Goal: Find specific page/section: Find specific page/section

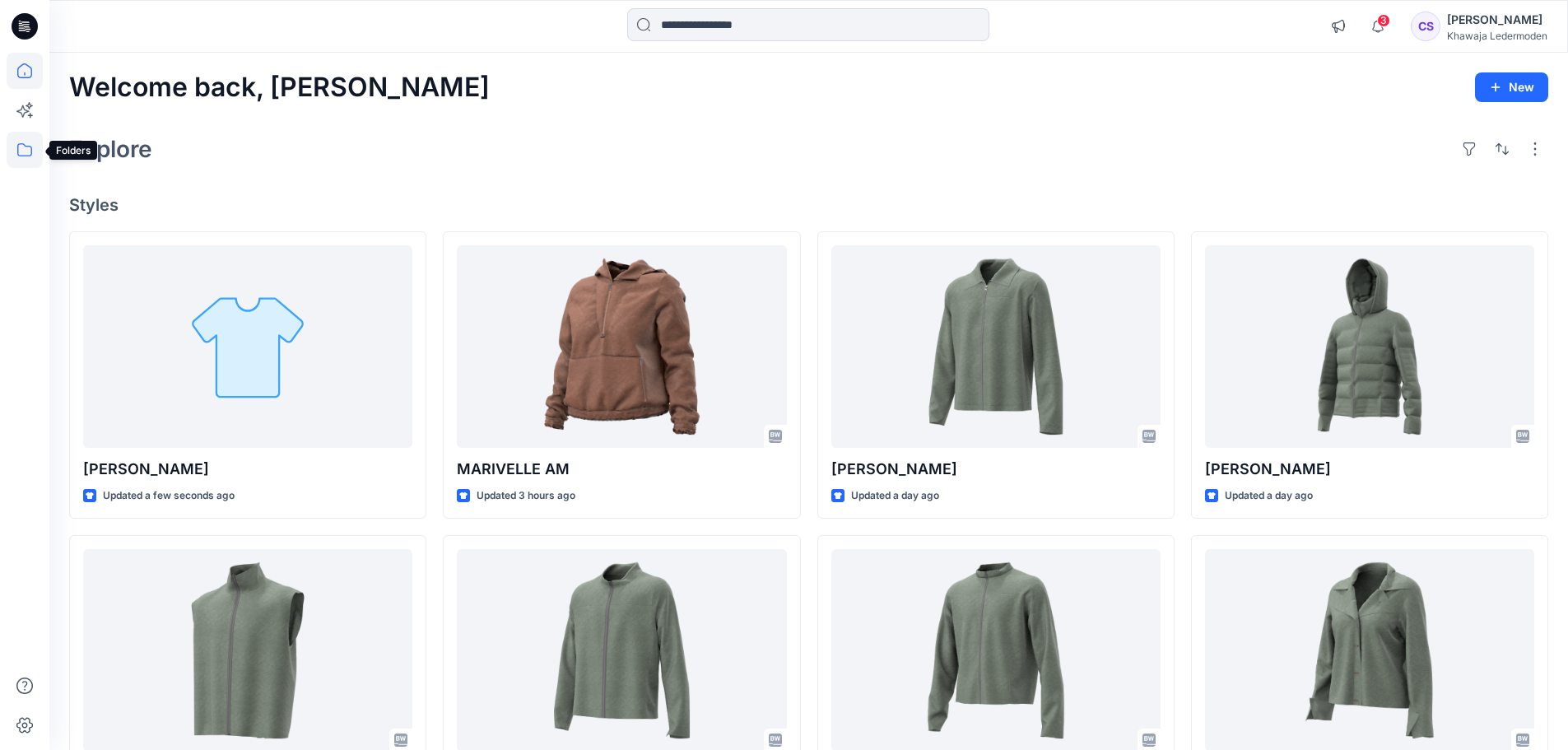
click at [28, 143] on icon at bounding box center [24, 150] width 36 height 36
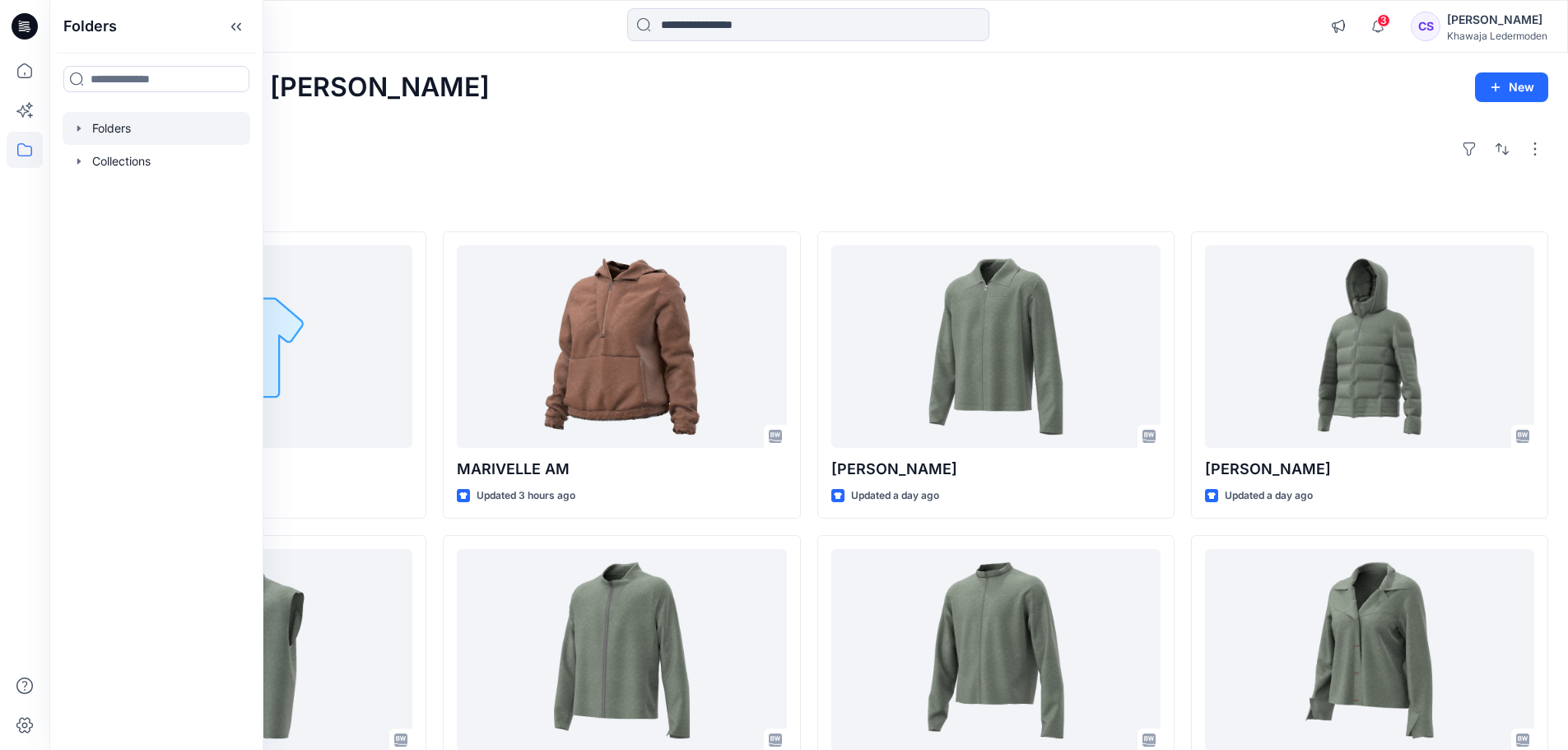
click at [81, 134] on icon "button" at bounding box center [78, 128] width 13 height 13
click at [96, 160] on icon "button" at bounding box center [96, 161] width 4 height 6
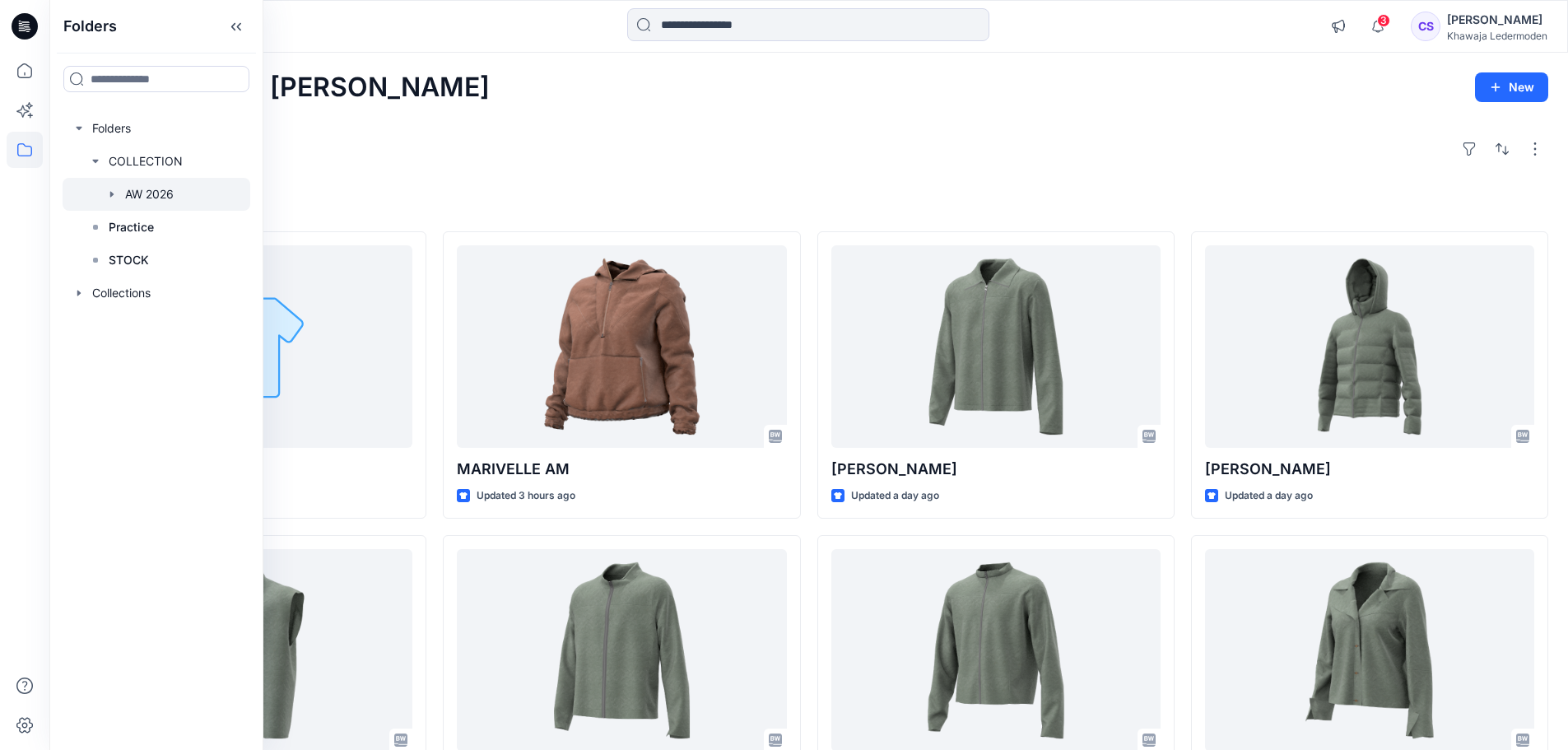
click at [114, 194] on icon "button" at bounding box center [112, 194] width 13 height 13
click at [147, 226] on p "AW [DEMOGRAPHIC_DATA] DOB" at bounding box center [229, 227] width 174 height 19
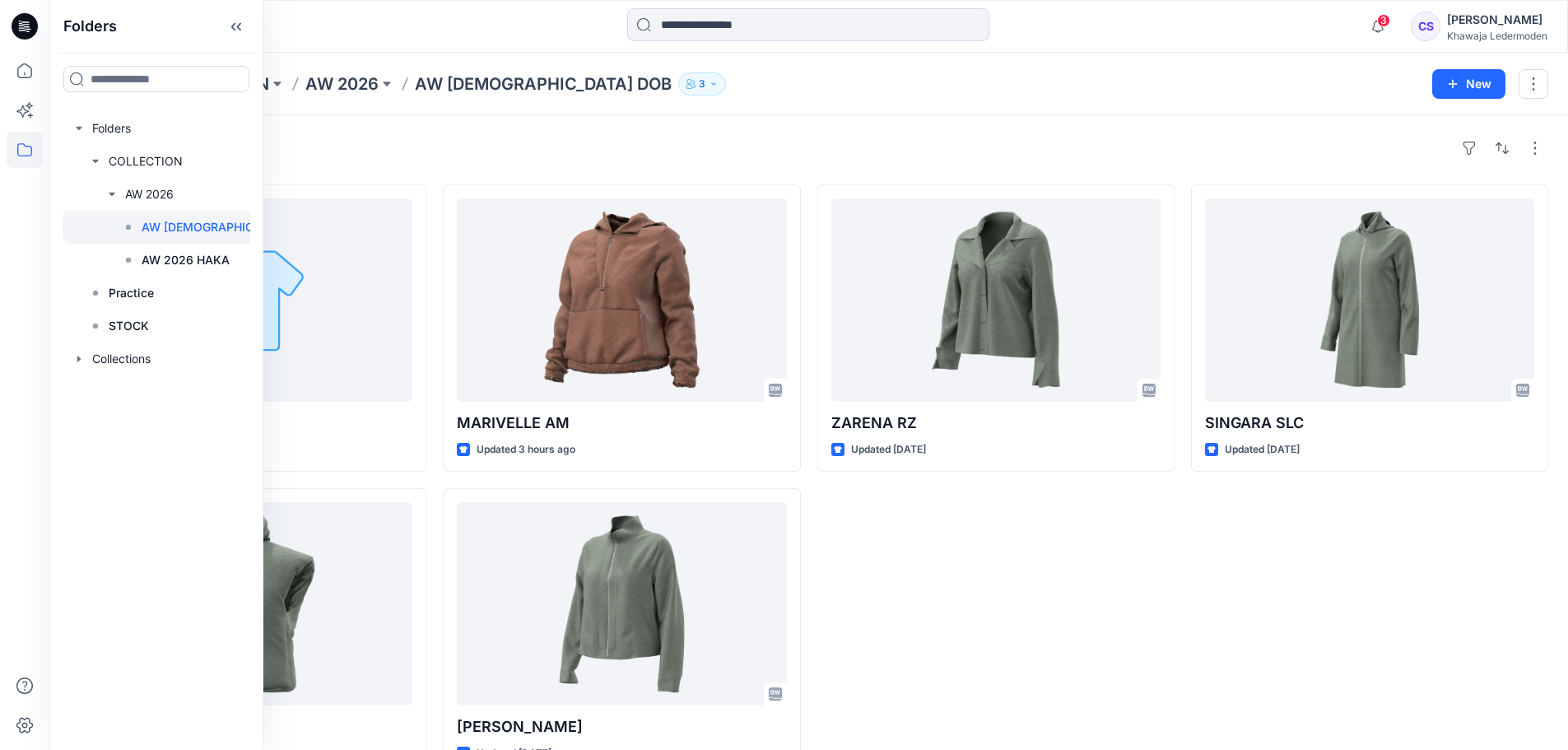
click at [1004, 649] on div "ZARENA RZ Updated 2 days ago" at bounding box center [996, 481] width 357 height 592
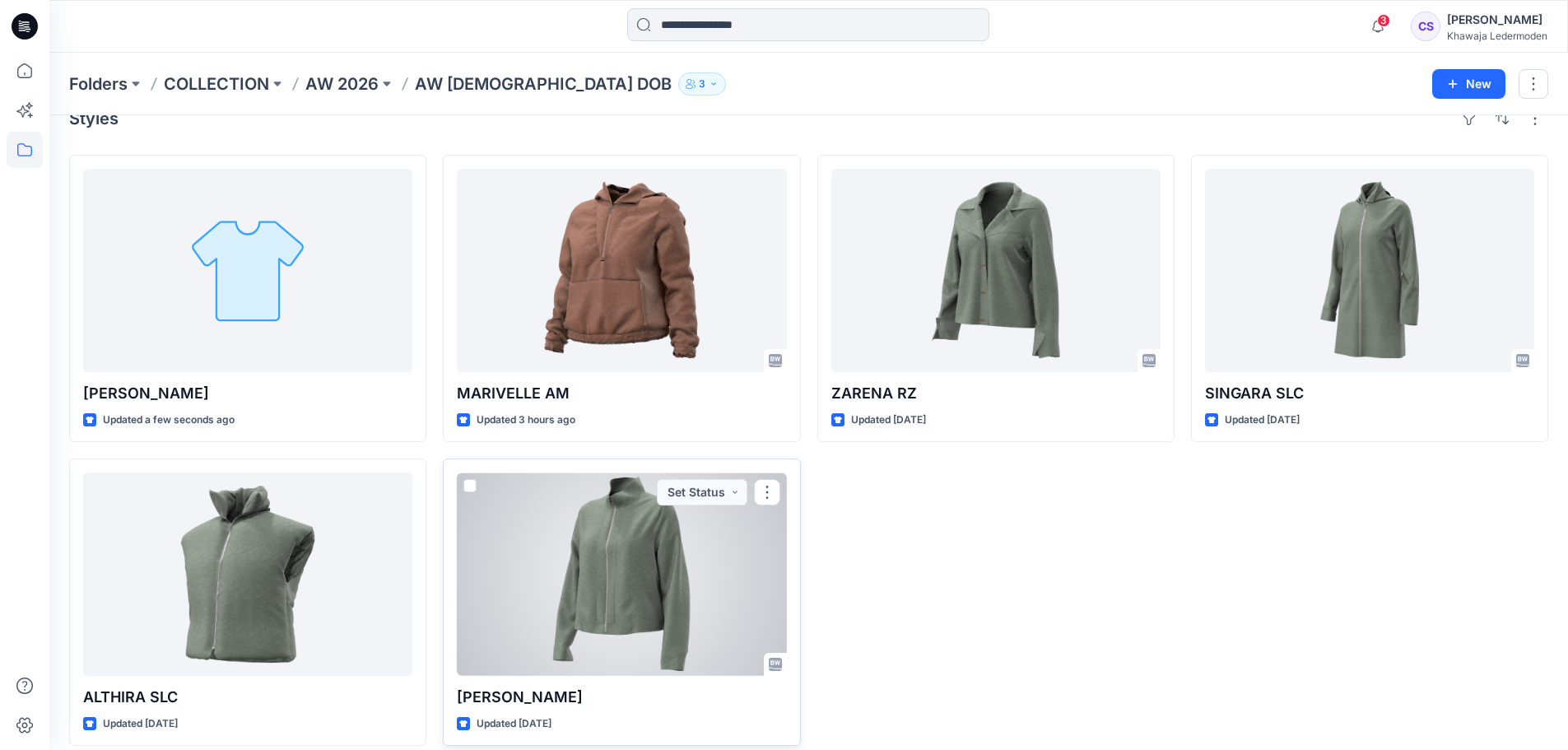
scroll to position [45, 0]
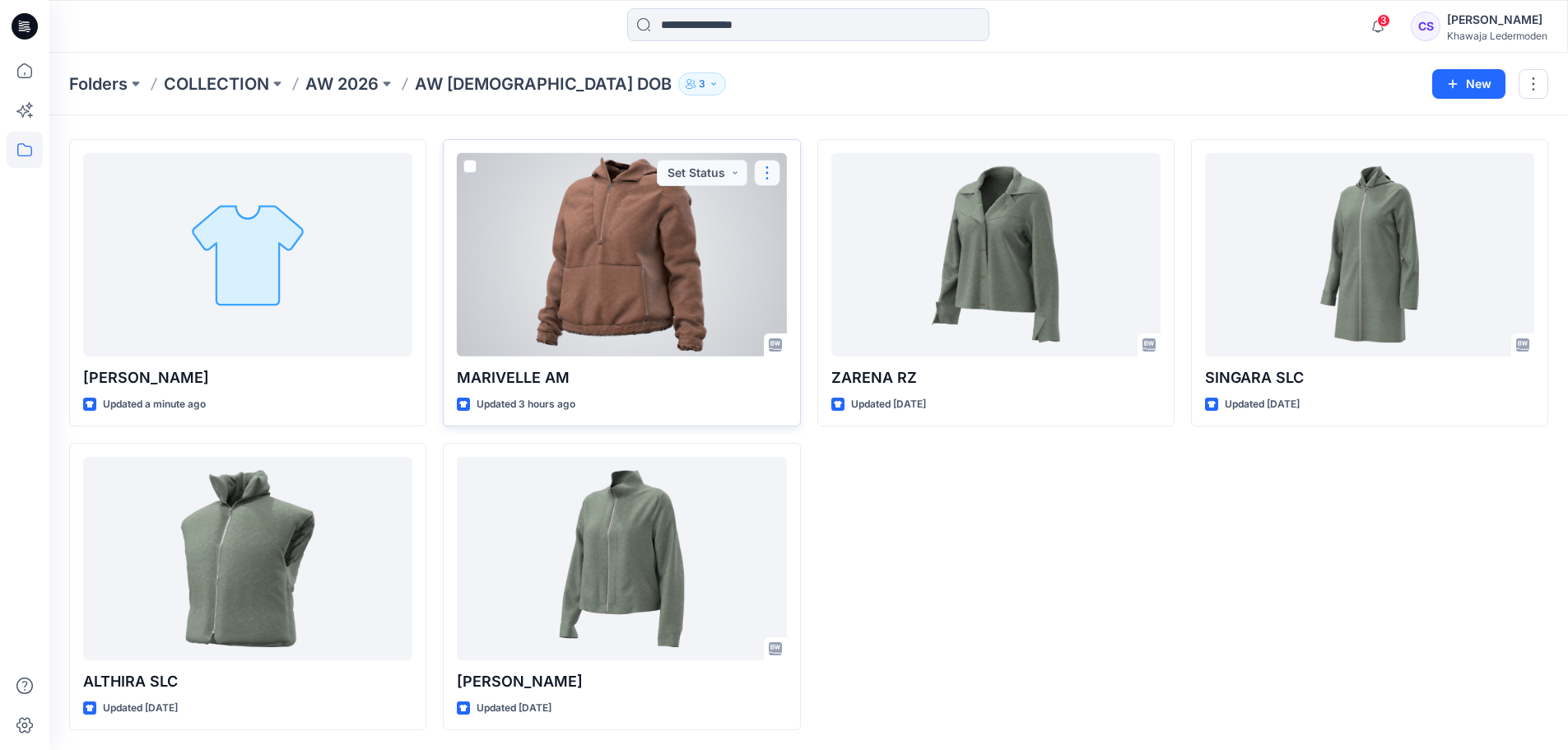
click at [762, 173] on button "button" at bounding box center [767, 173] width 26 height 26
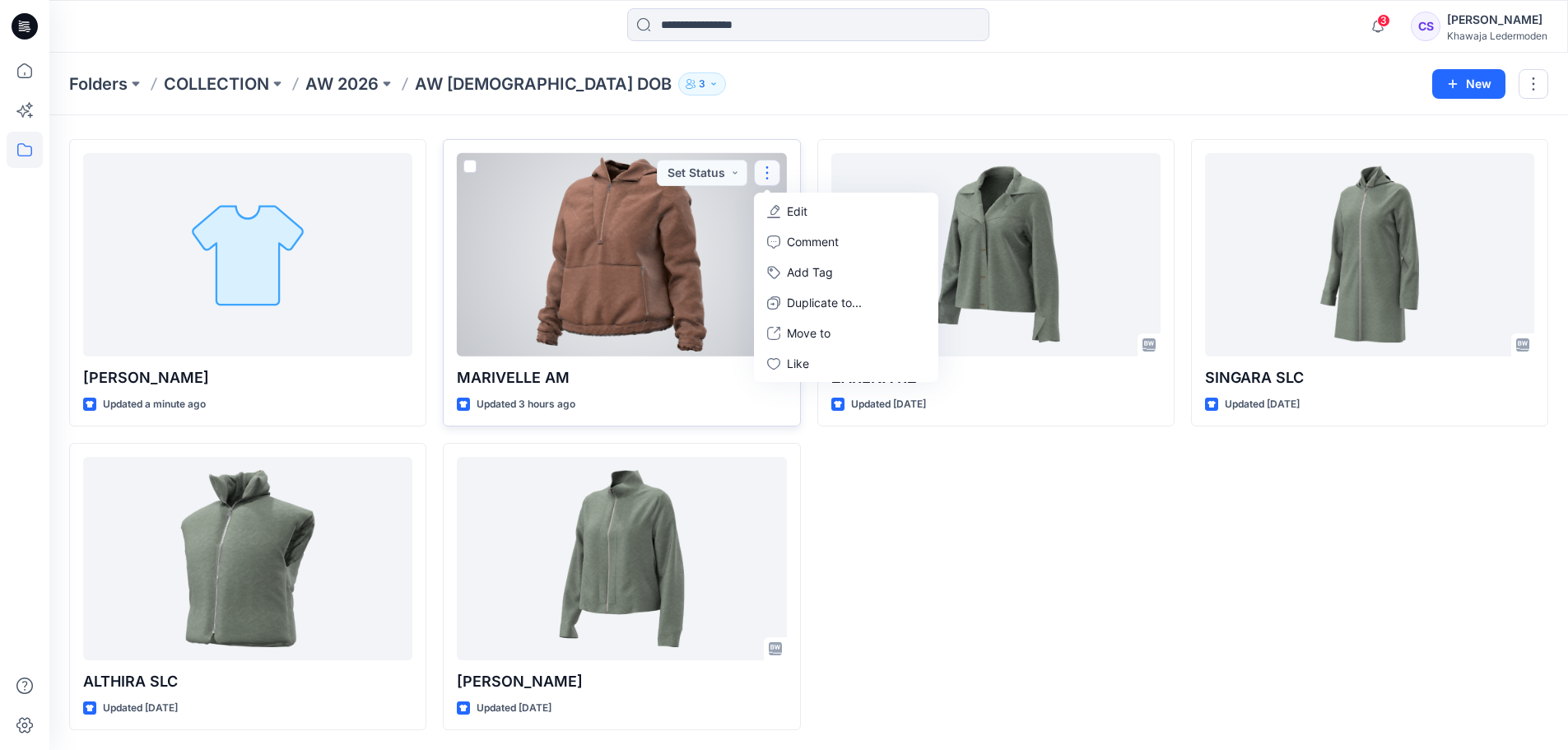
click at [676, 291] on div at bounding box center [621, 254] width 329 height 203
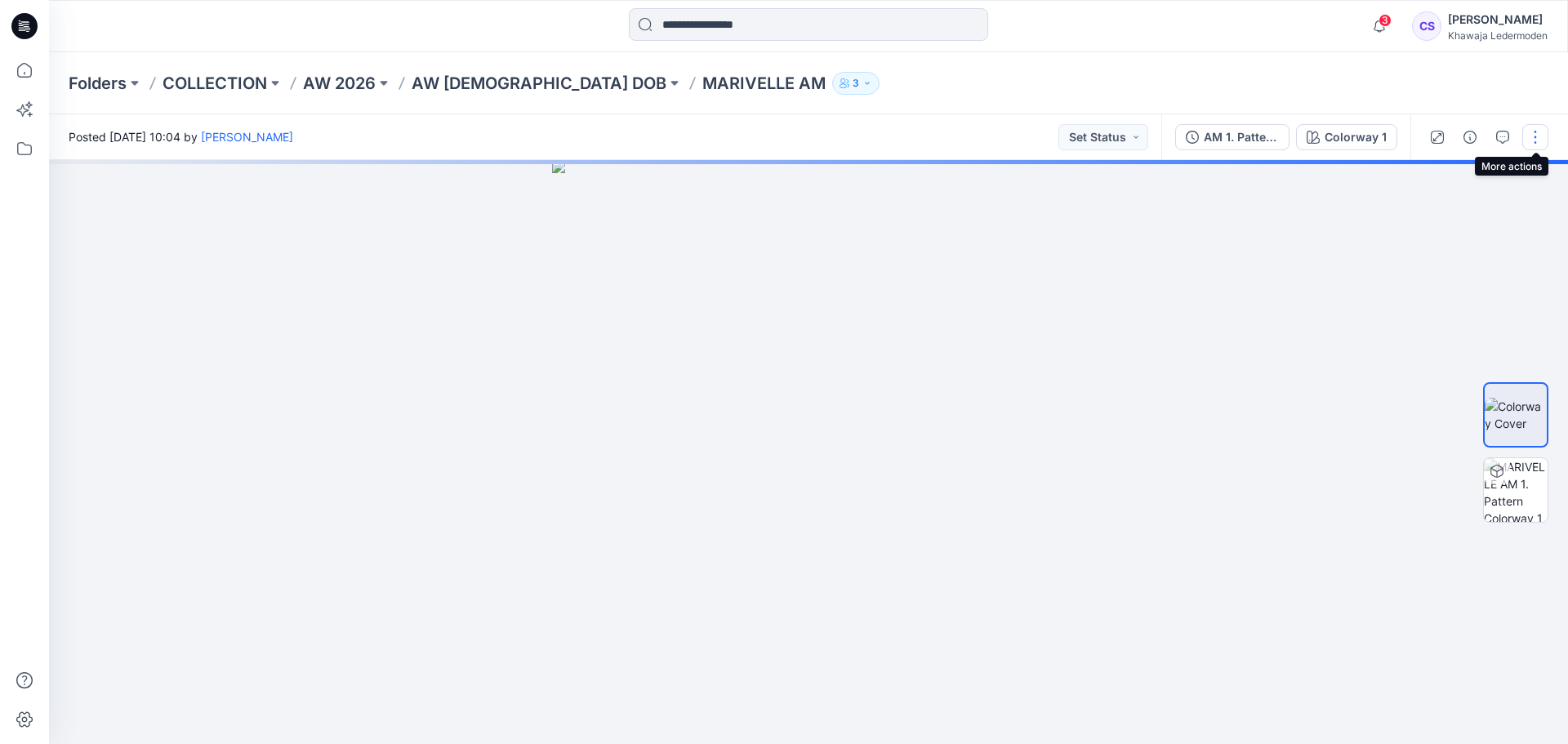
click at [1528, 136] on button "button" at bounding box center [1536, 137] width 26 height 26
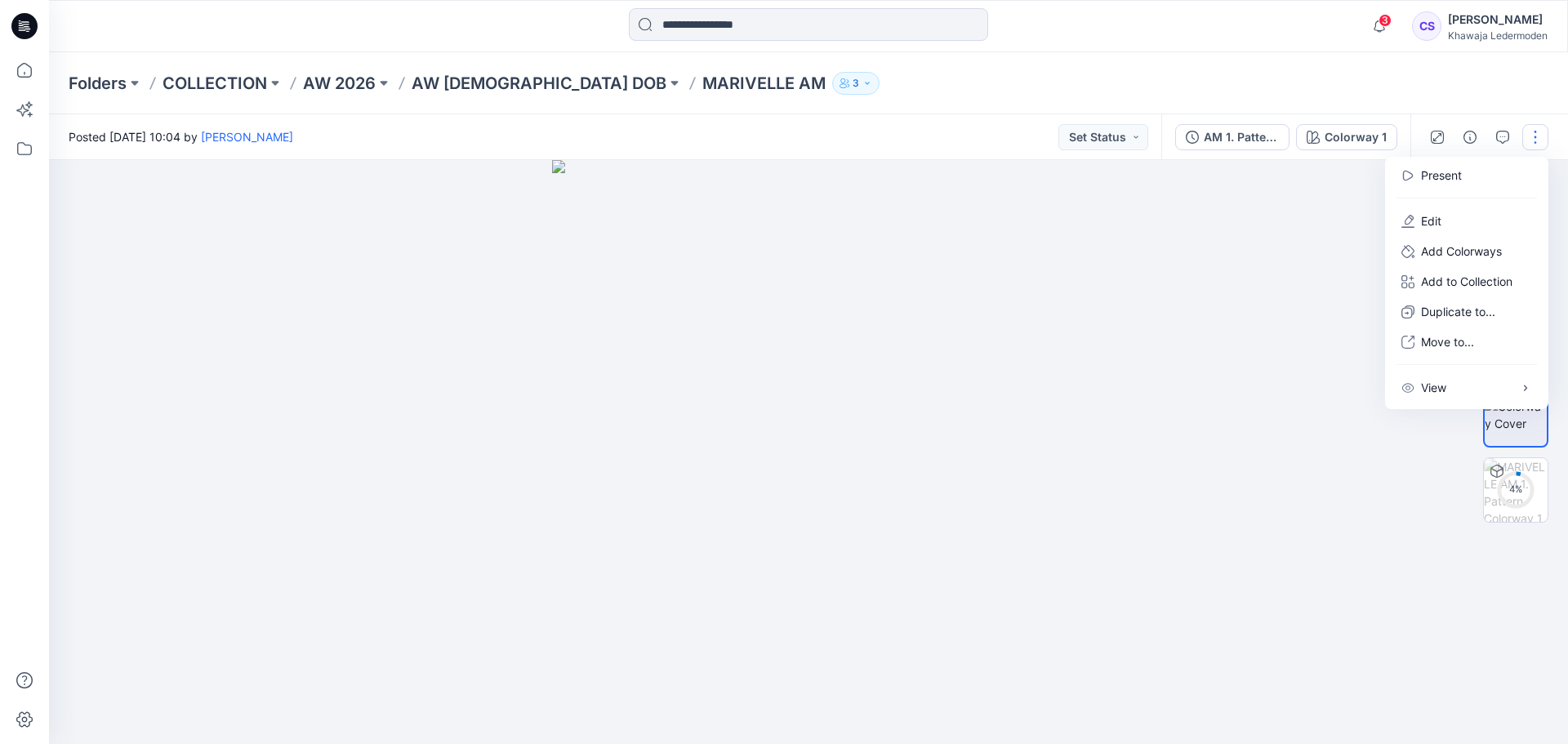
click at [1303, 203] on div at bounding box center [808, 451] width 1519 height 584
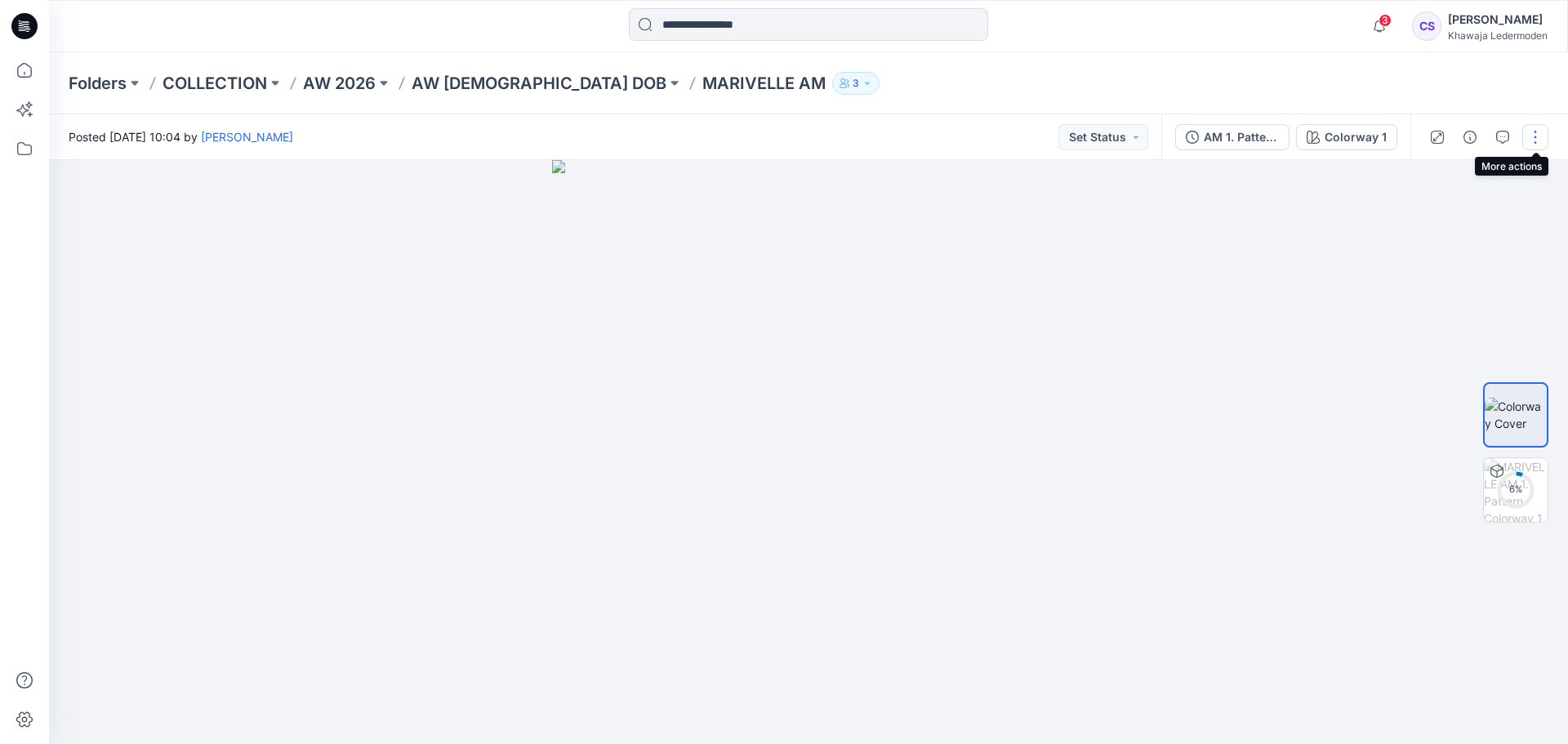
click at [1529, 139] on button "button" at bounding box center [1536, 137] width 26 height 26
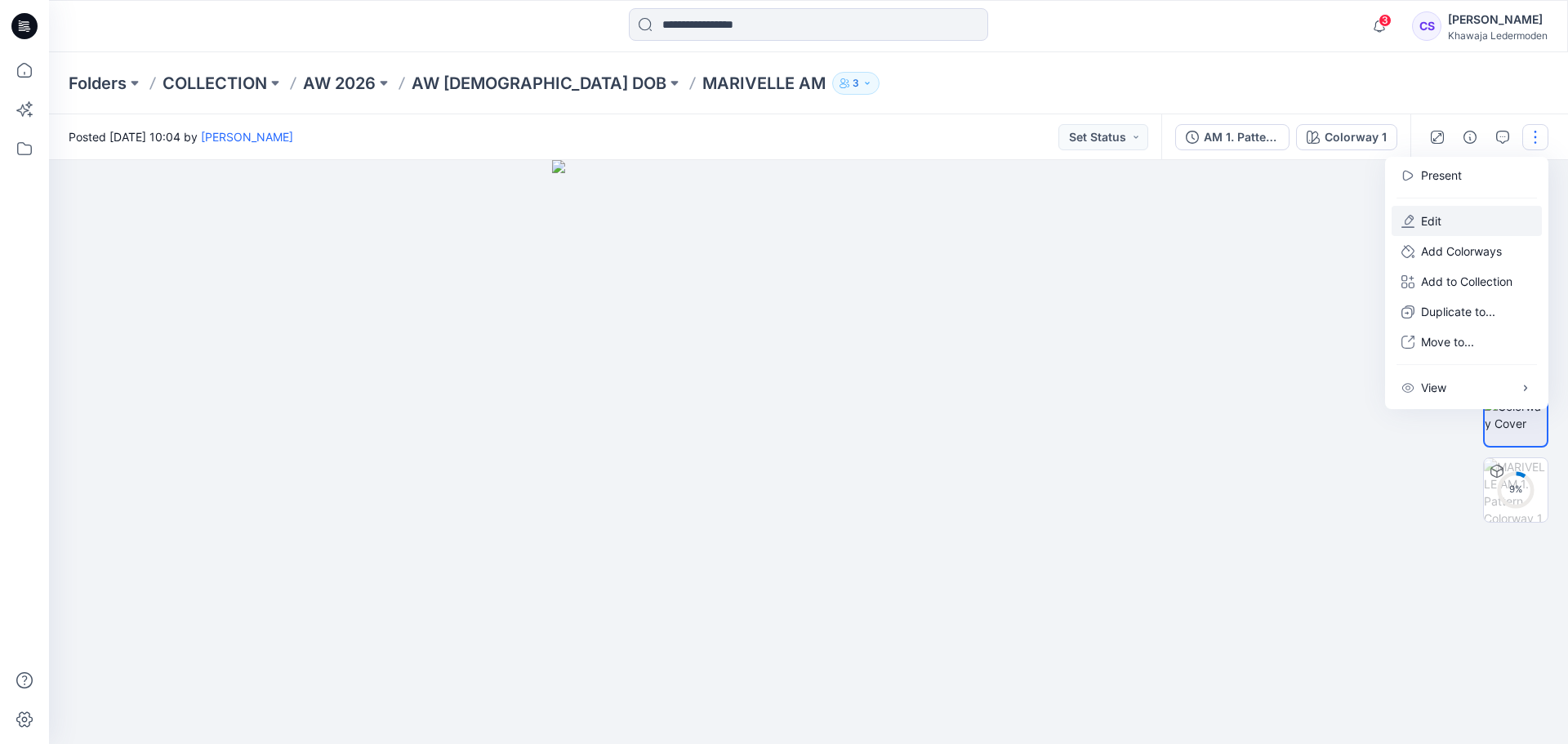
click at [1479, 215] on button "Edit" at bounding box center [1467, 221] width 150 height 31
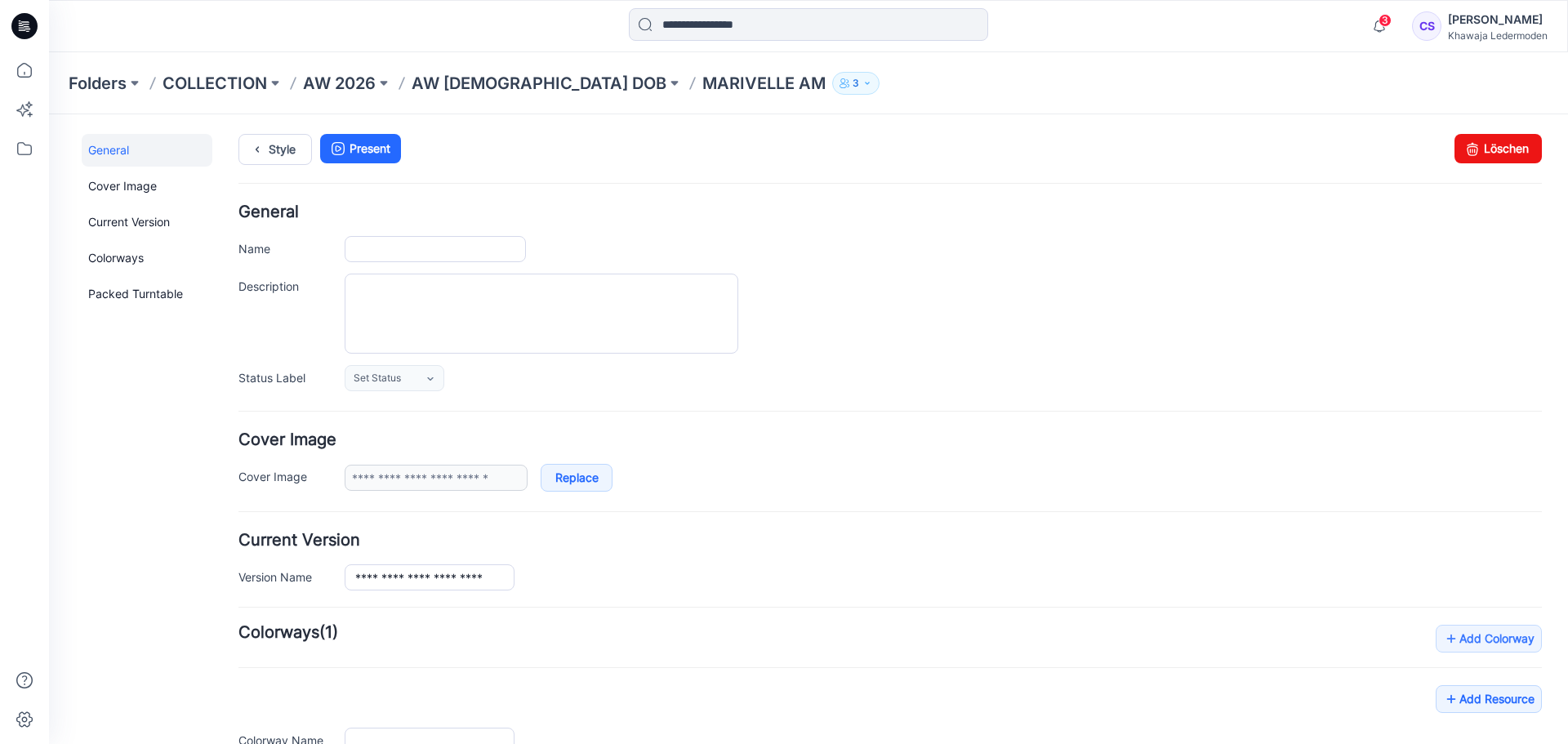
type input "**********"
drag, startPoint x: 1485, startPoint y: 157, endPoint x: 893, endPoint y: 165, distance: 592.1
click at [1485, 157] on link "Löschen" at bounding box center [1498, 148] width 87 height 30
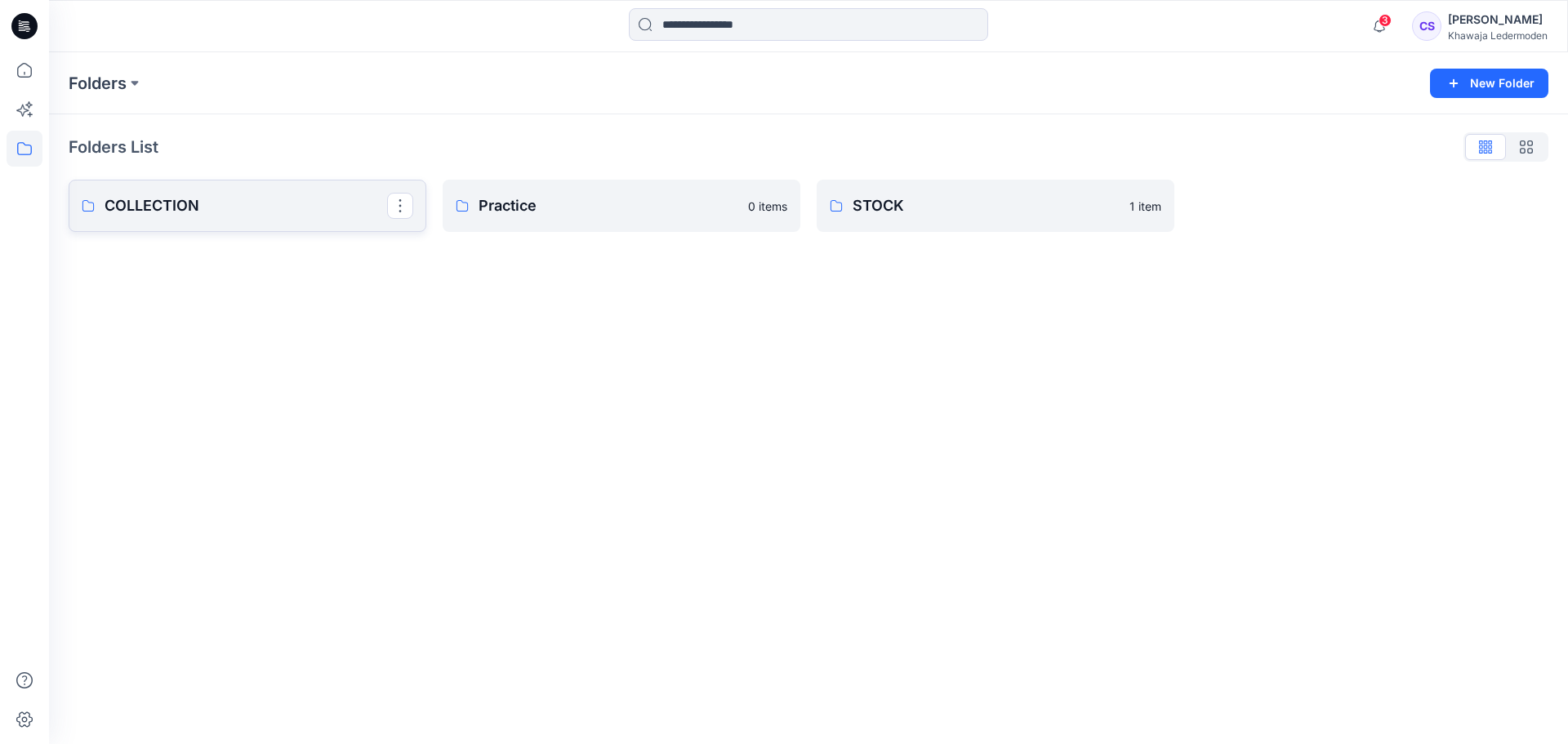
click at [299, 205] on p "COLLECTION" at bounding box center [246, 206] width 283 height 23
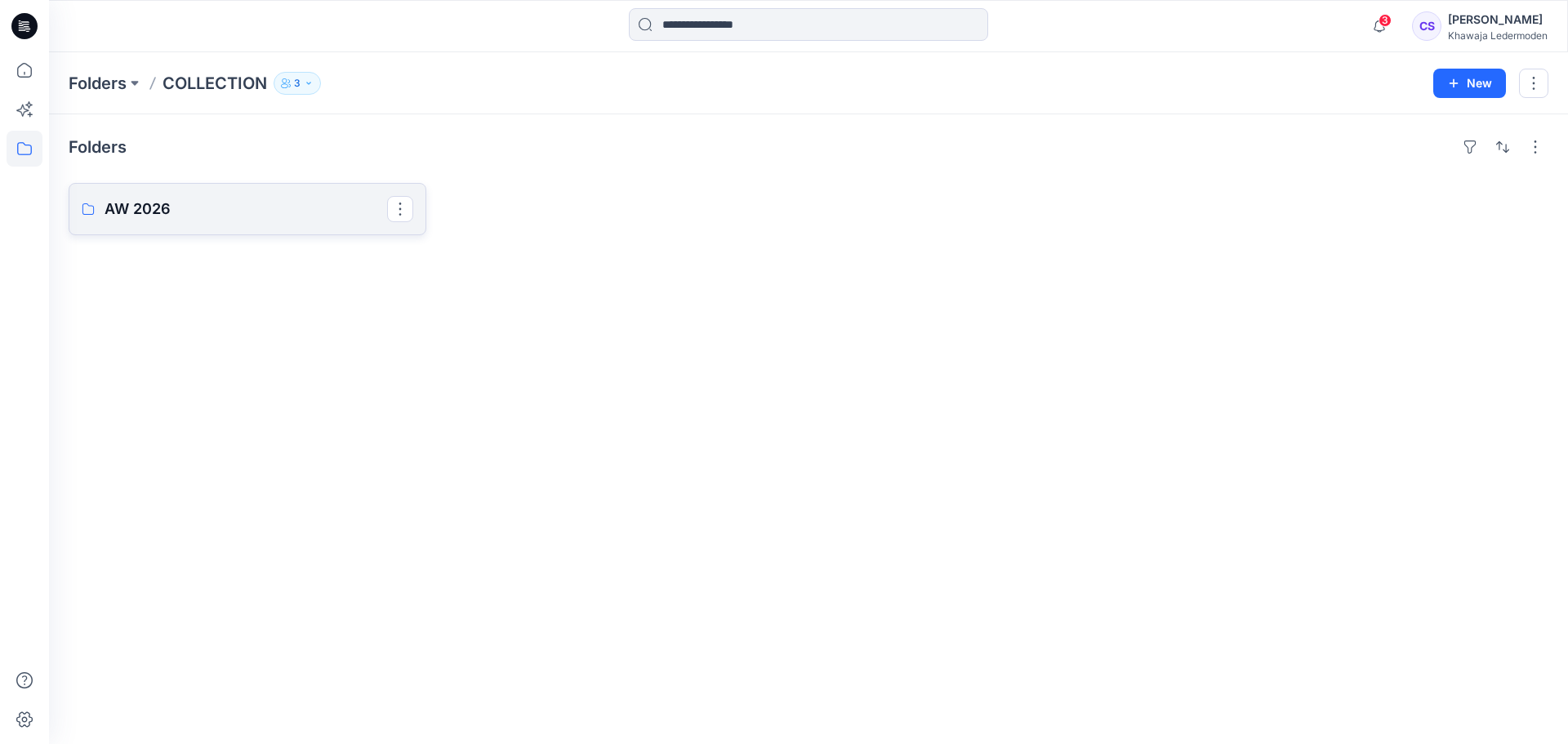
click at [257, 196] on link "AW 2026" at bounding box center [248, 210] width 358 height 52
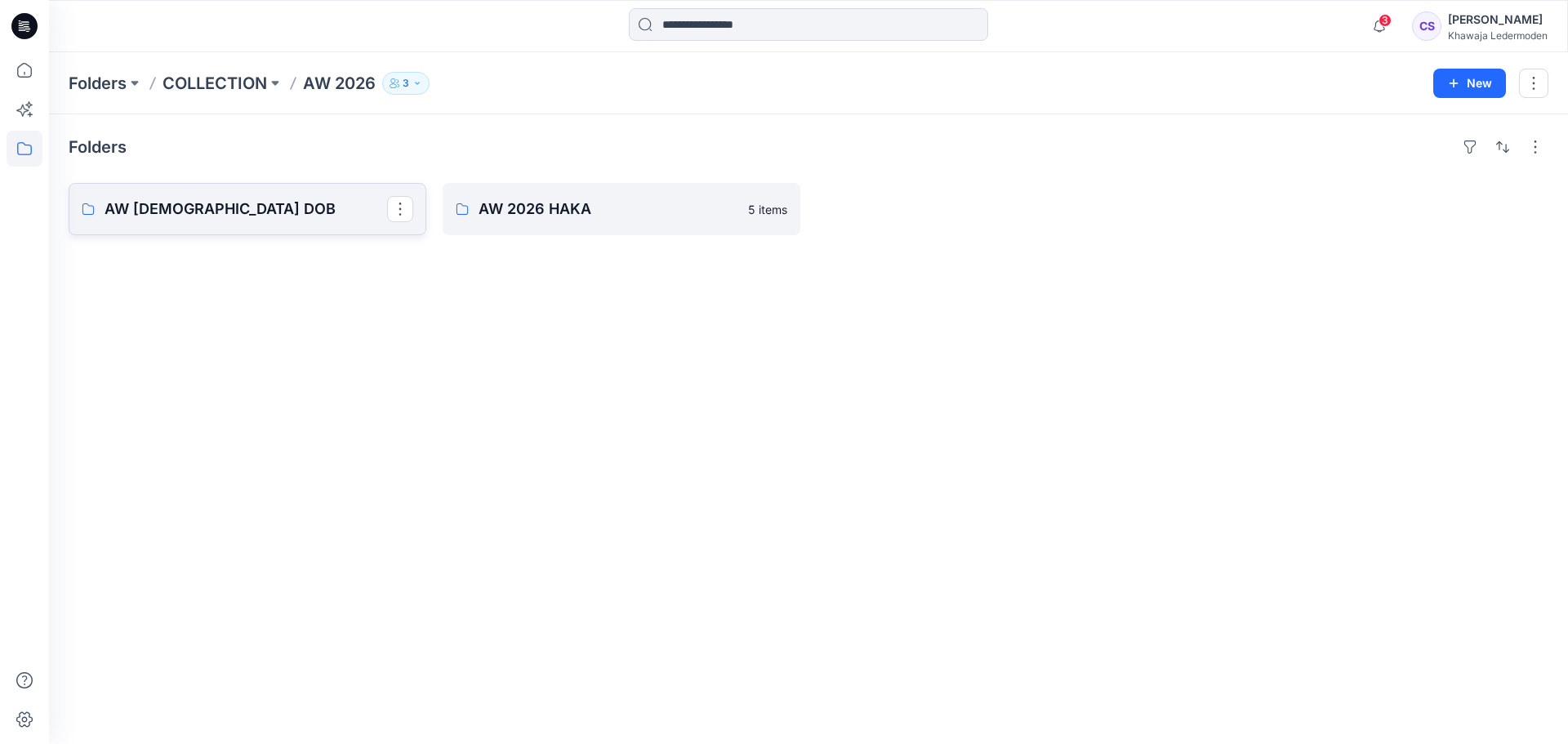
click at [232, 183] on link "AW 2026 DOB" at bounding box center [248, 210] width 358 height 52
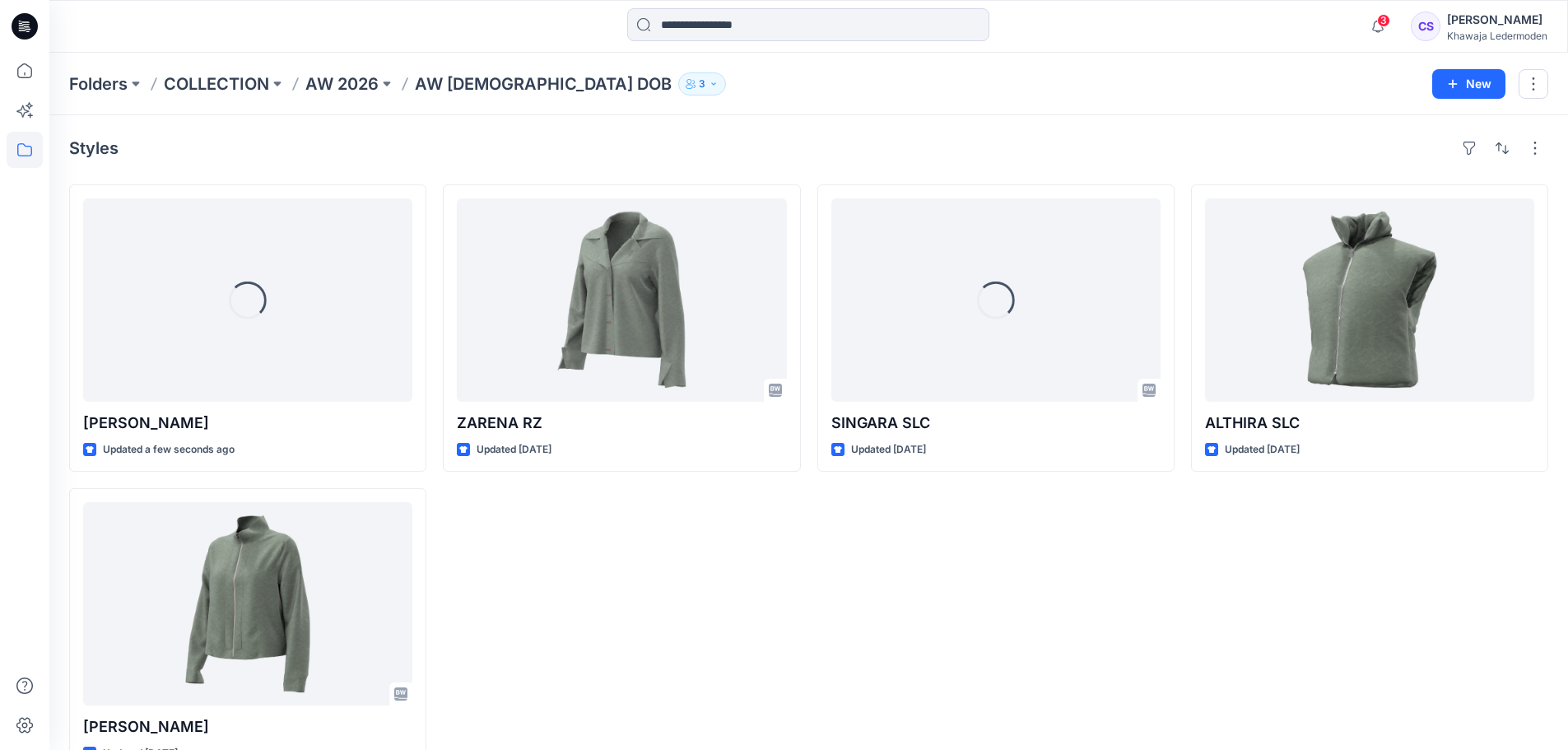
scroll to position [45, 0]
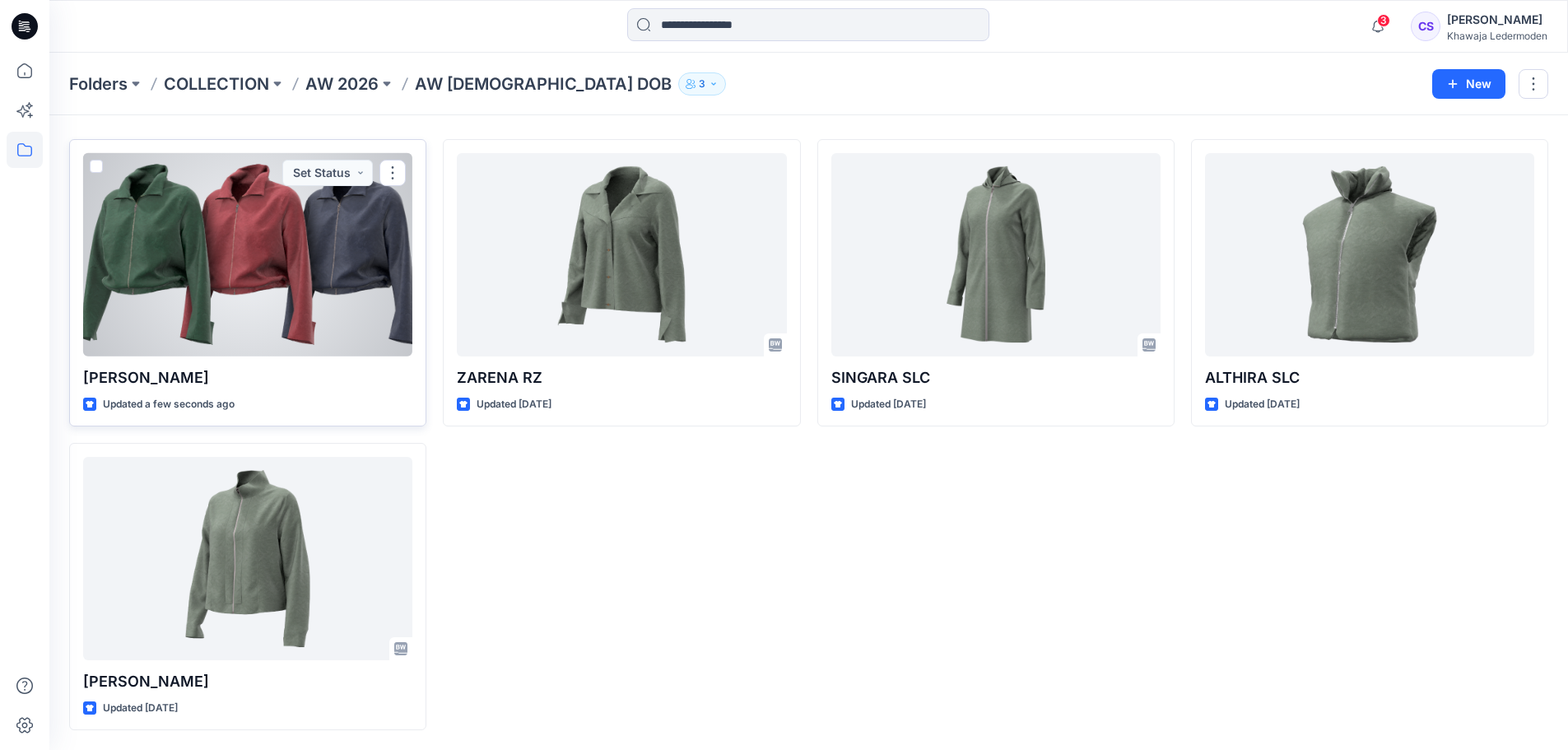
click at [363, 370] on p "[PERSON_NAME]" at bounding box center [247, 378] width 329 height 23
click at [261, 316] on div at bounding box center [247, 254] width 329 height 203
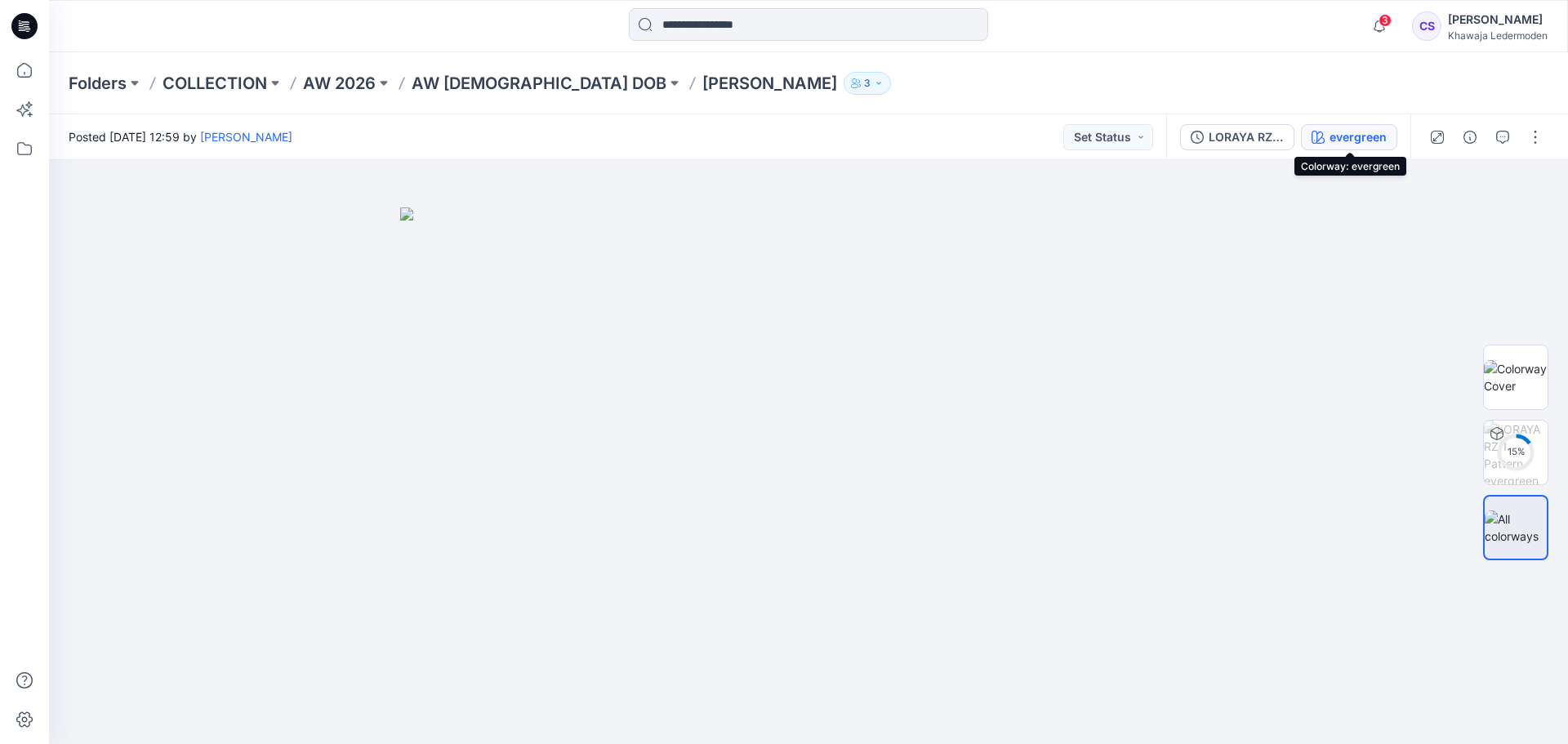
click at [1347, 136] on div "evergreen" at bounding box center [1358, 137] width 57 height 18
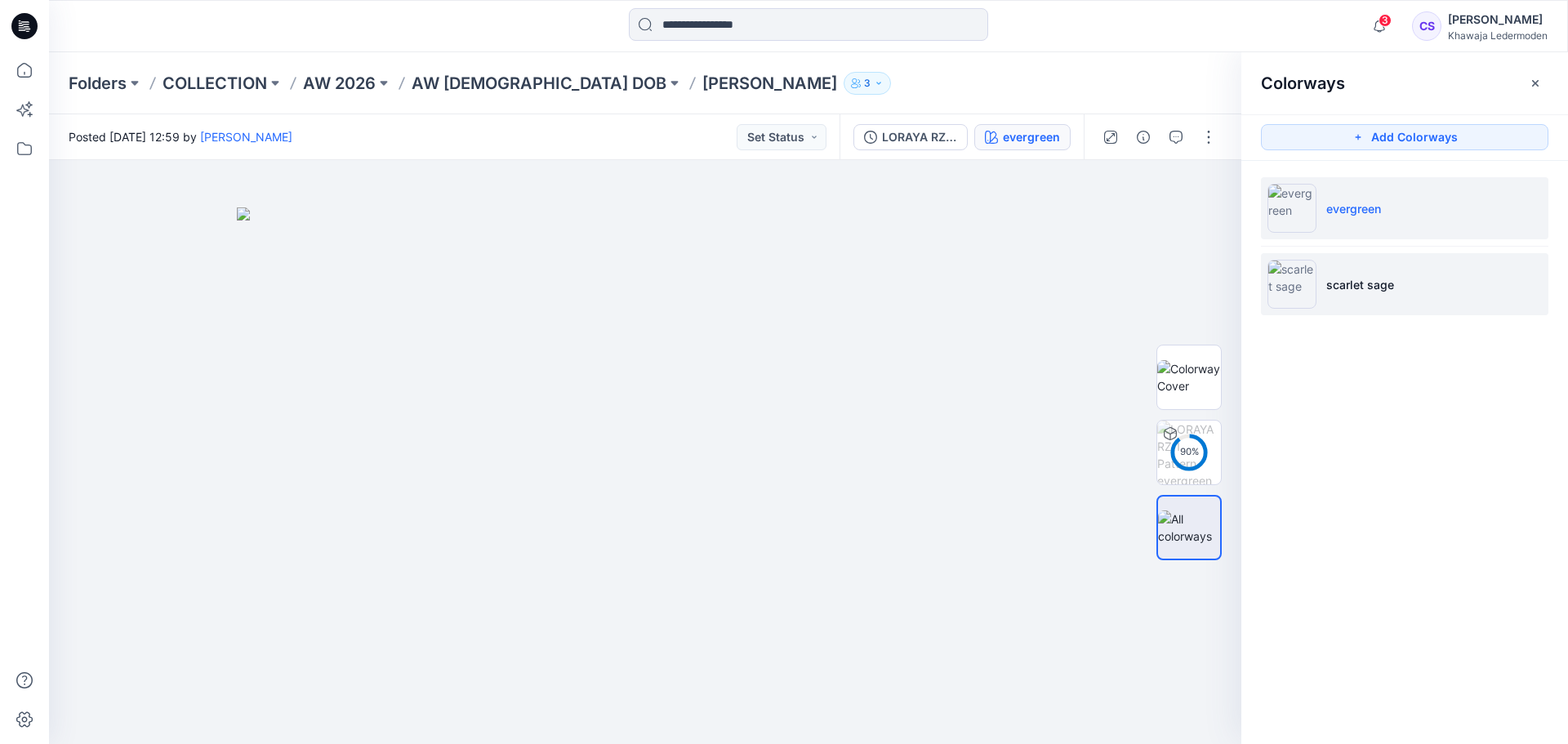
click at [1365, 292] on p "scarlet sage" at bounding box center [1360, 285] width 68 height 17
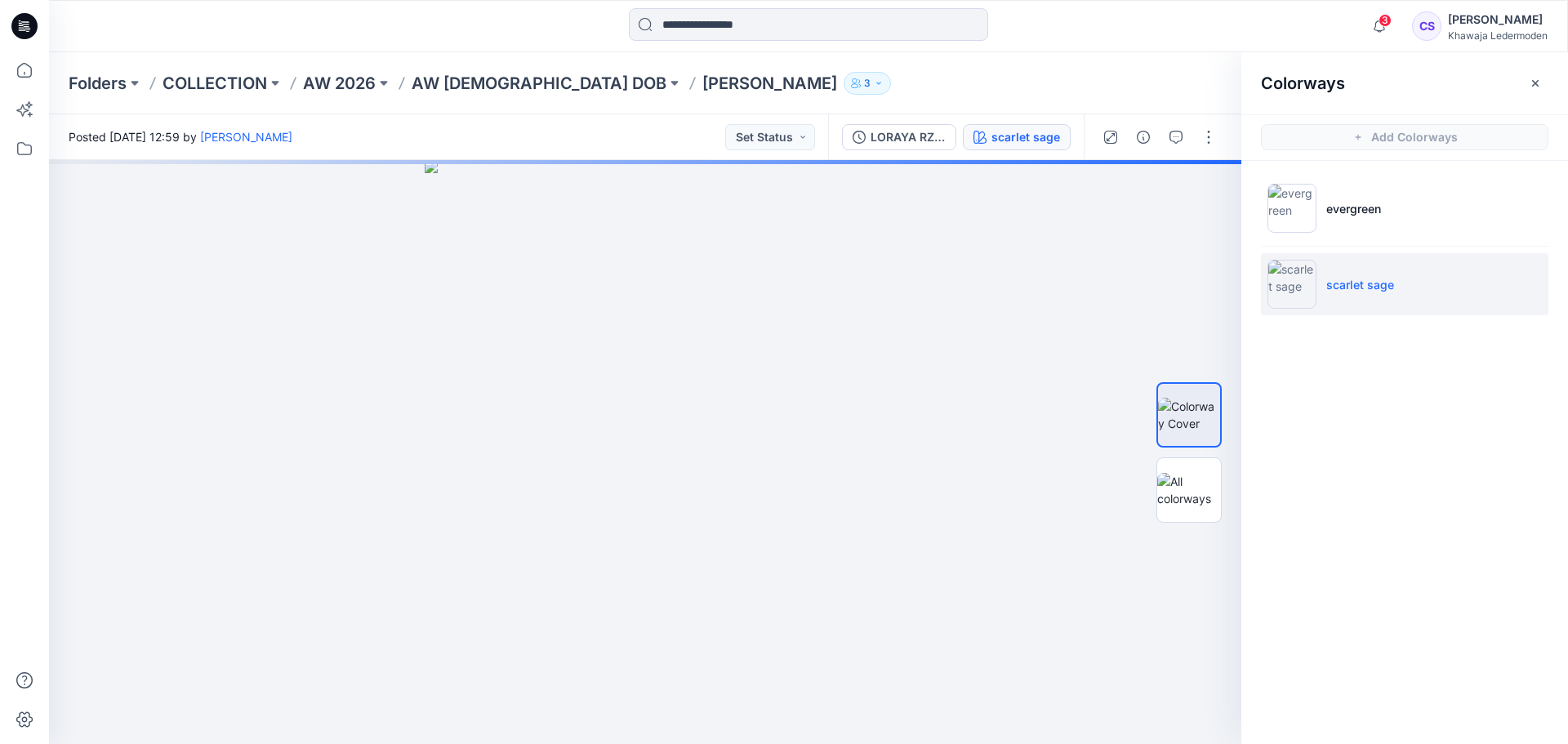
click at [1378, 263] on li "scarlet sage" at bounding box center [1404, 284] width 287 height 62
click at [1379, 228] on li "evergreen" at bounding box center [1404, 208] width 287 height 62
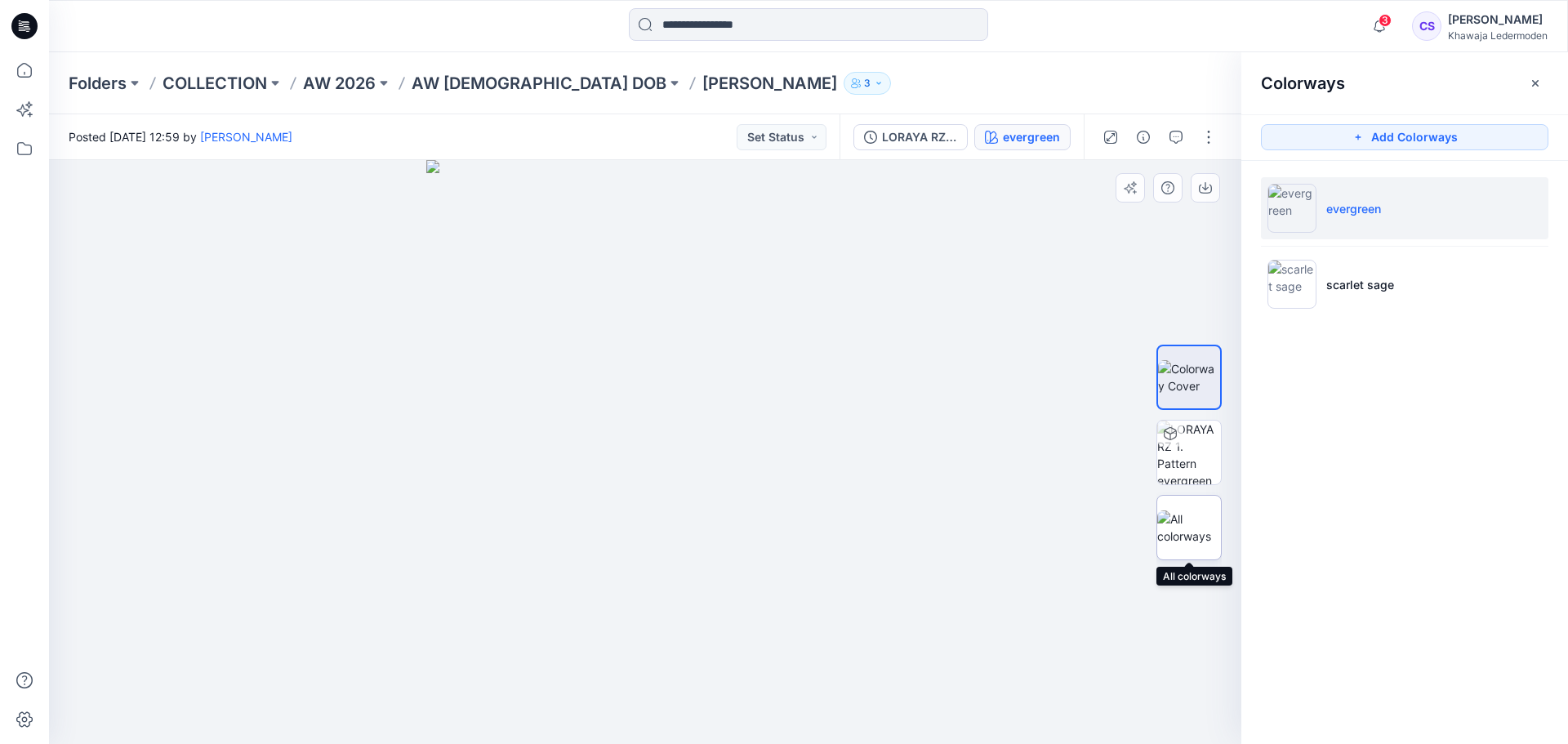
click at [1203, 524] on img at bounding box center [1189, 527] width 64 height 34
click at [450, 79] on p "AW 2026 DOB" at bounding box center [539, 83] width 255 height 23
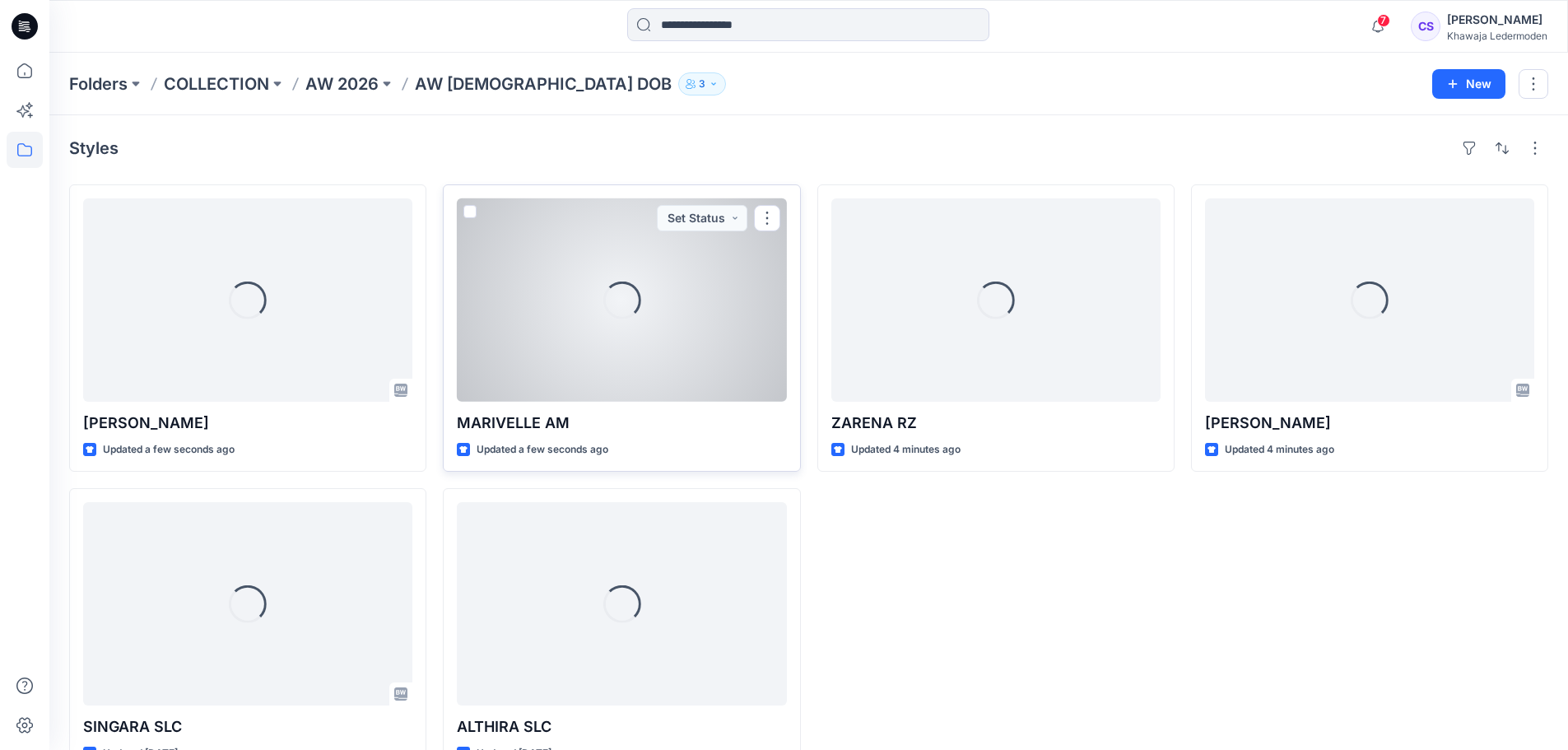
scroll to position [45, 0]
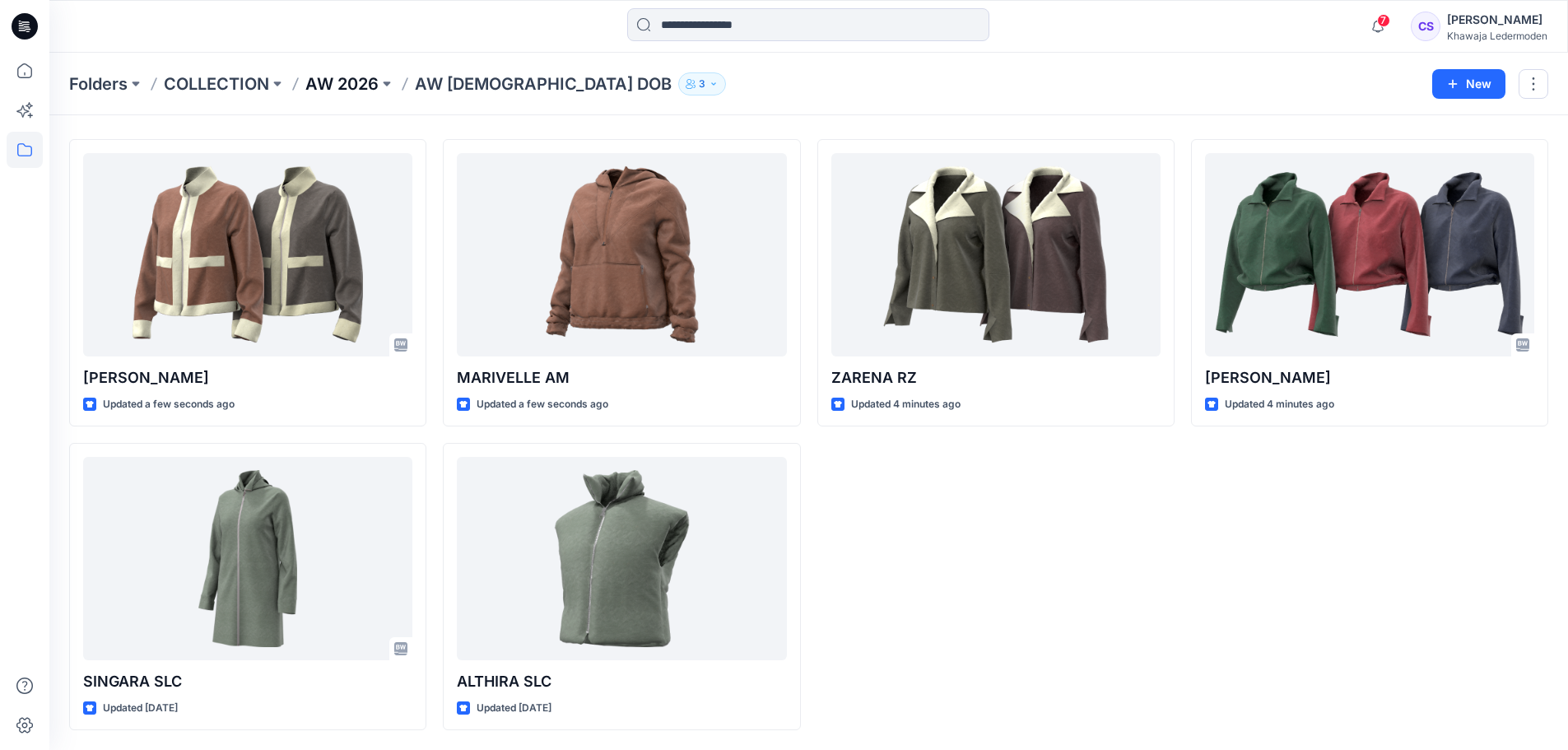
click at [337, 89] on p "AW 2026" at bounding box center [341, 84] width 73 height 23
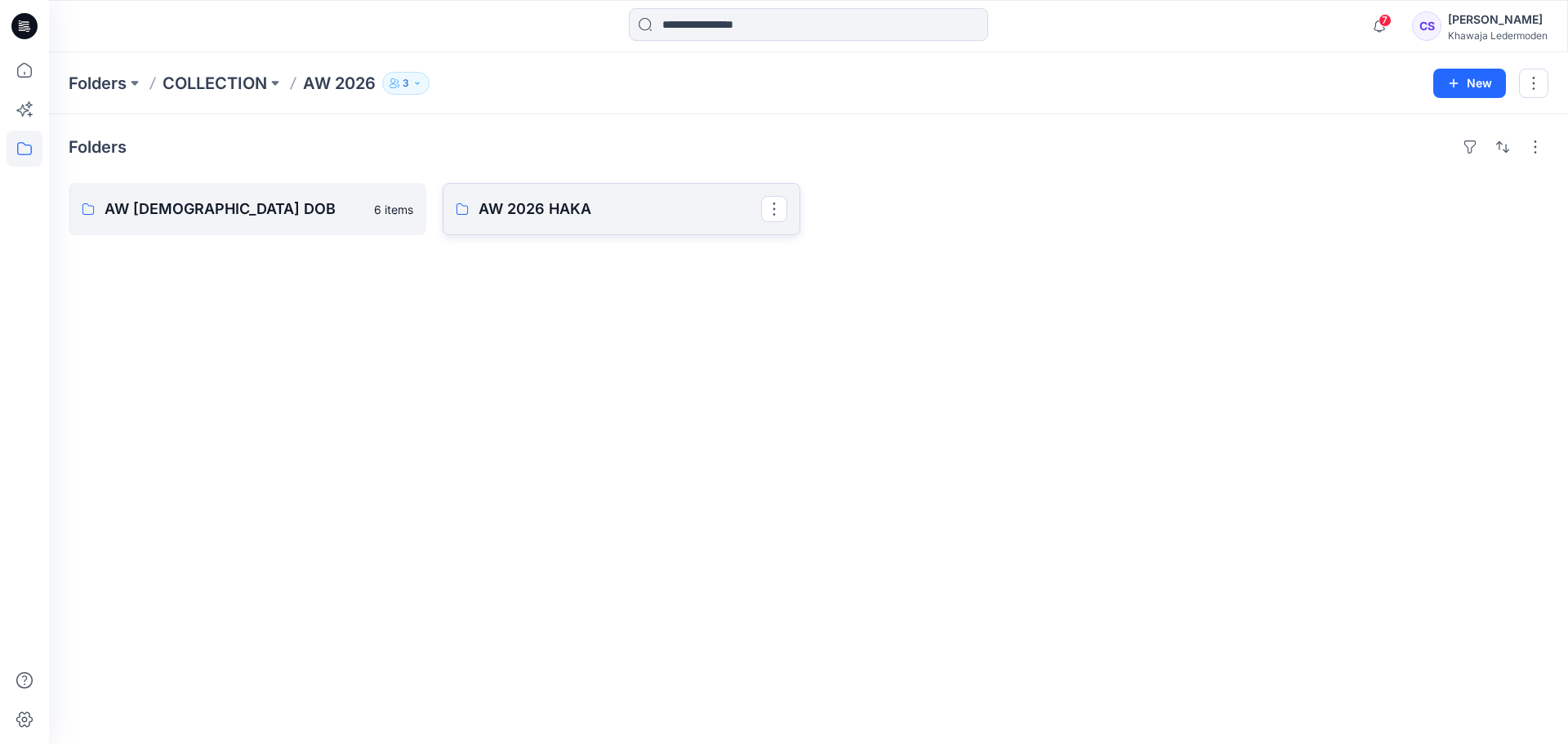
click at [522, 205] on p "AW 2026 HAKA" at bounding box center [620, 209] width 283 height 23
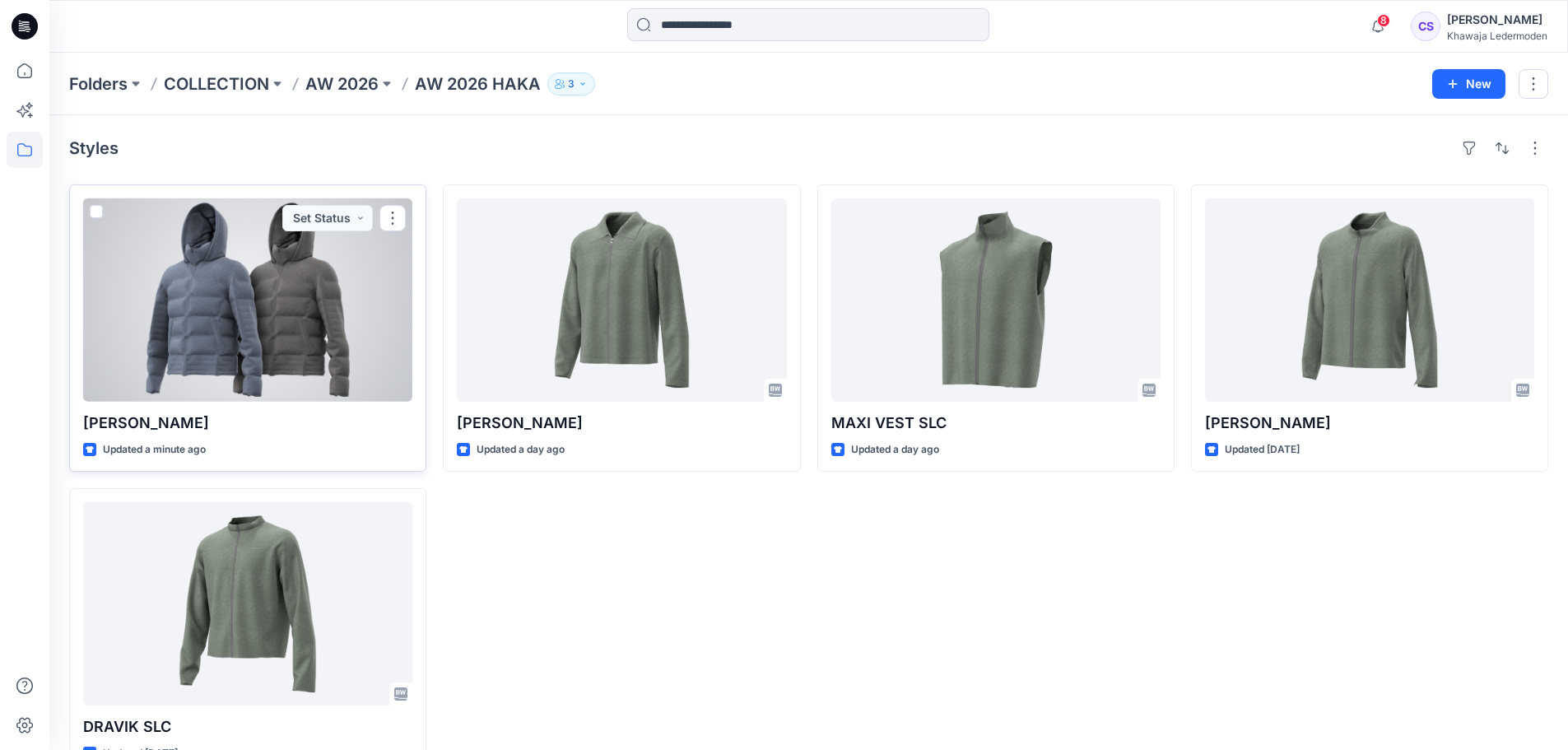
click at [242, 324] on div at bounding box center [247, 299] width 329 height 203
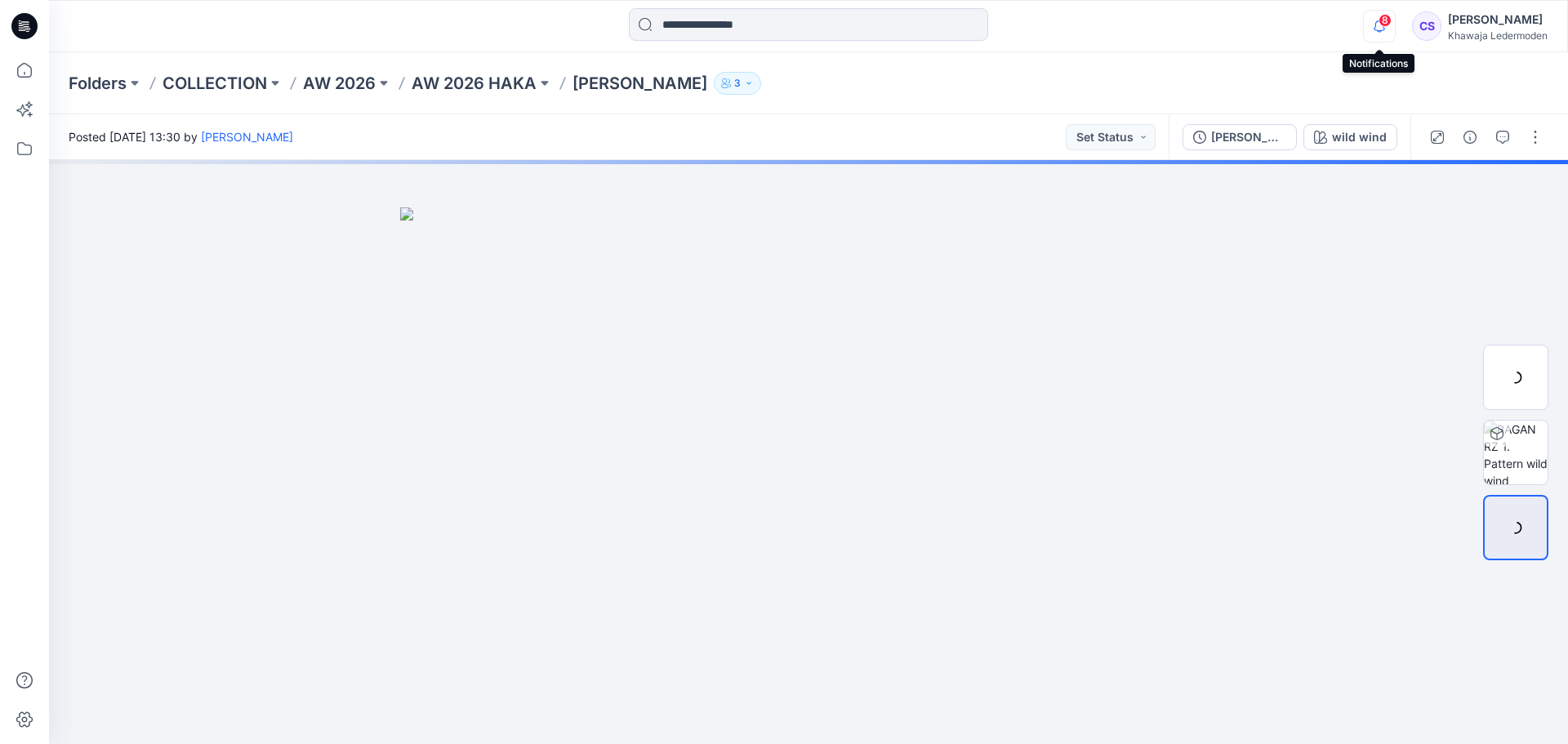
click at [1373, 26] on icon "button" at bounding box center [1379, 25] width 31 height 32
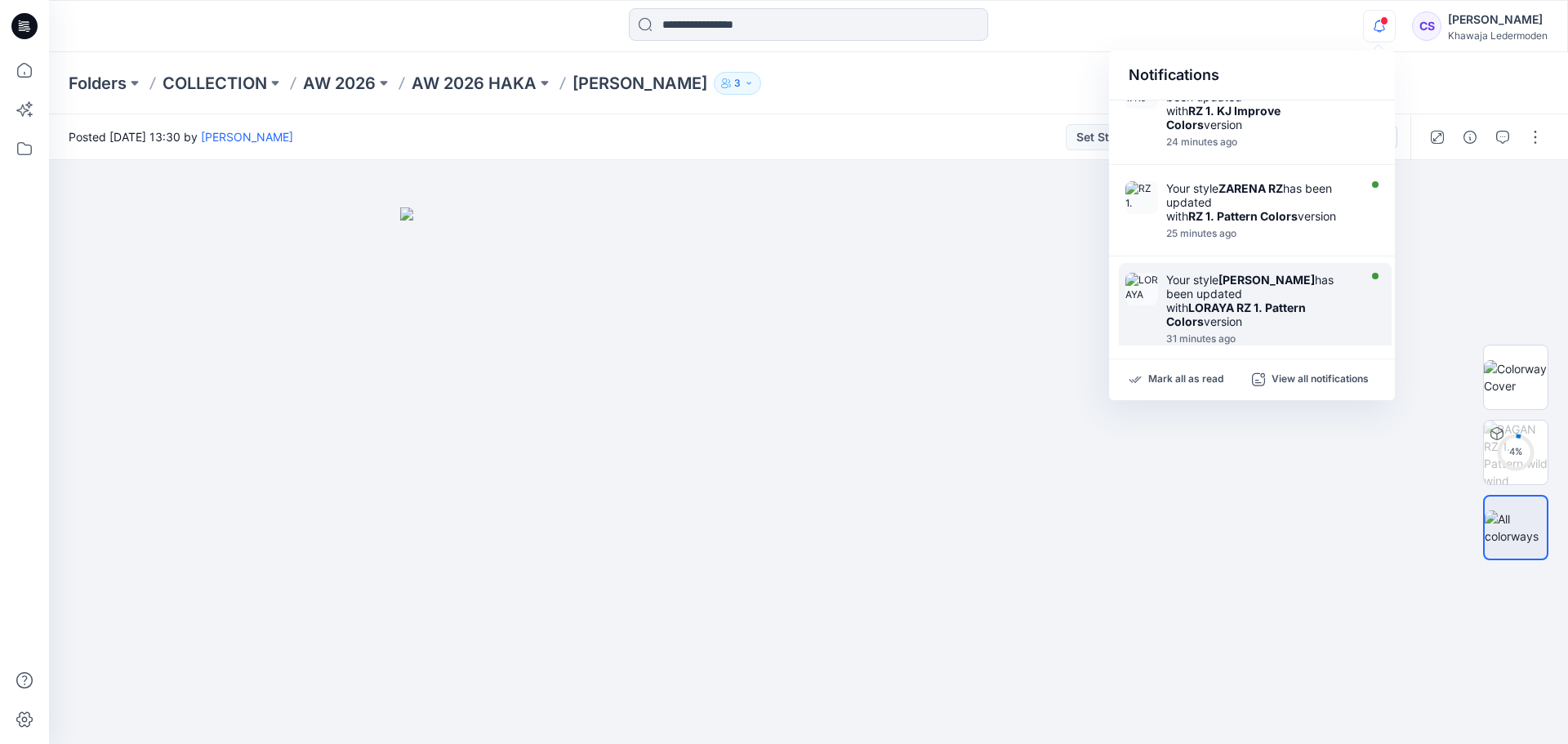
scroll to position [245, 0]
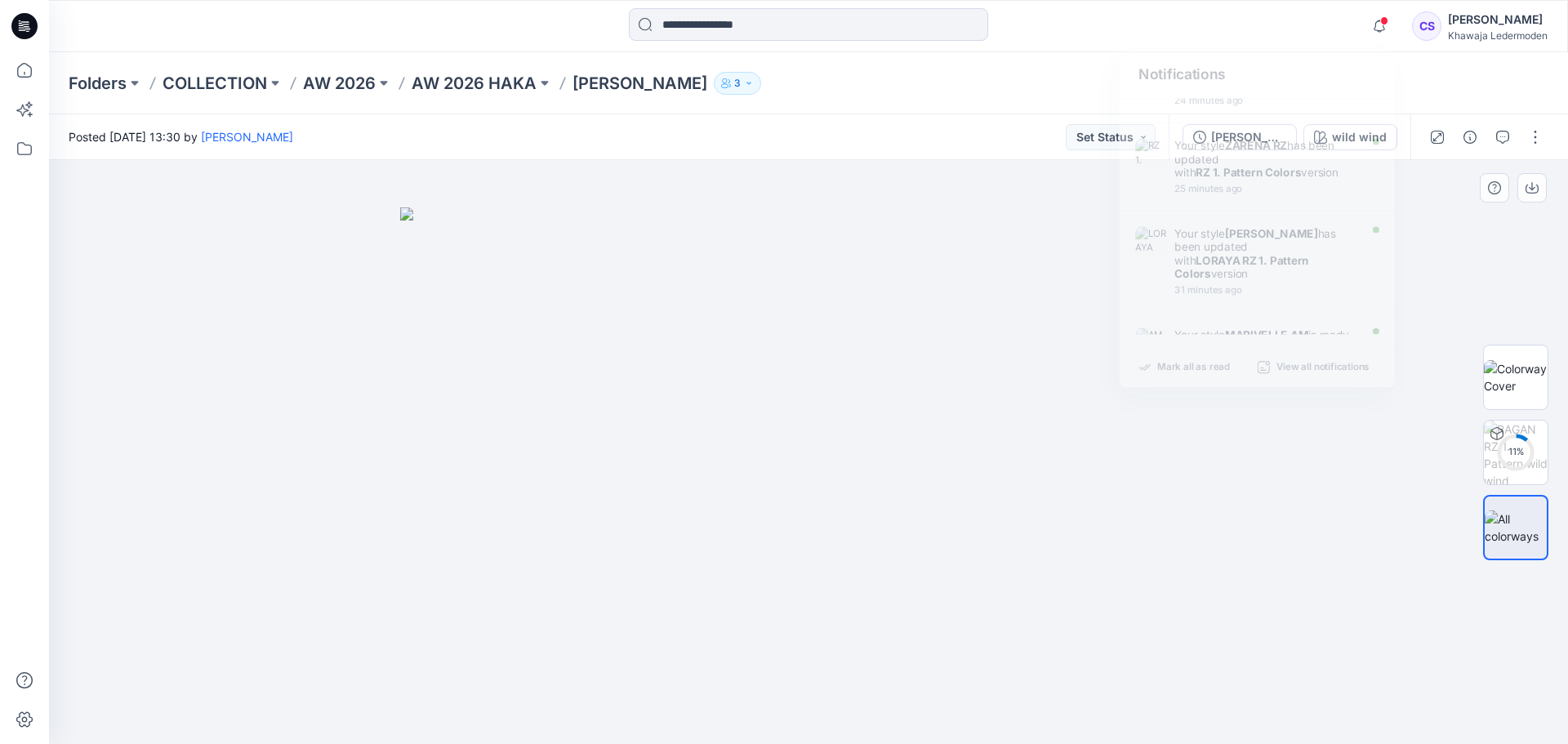
click at [1068, 537] on img at bounding box center [808, 477] width 816 height 538
click at [1520, 376] on img at bounding box center [1516, 377] width 64 height 34
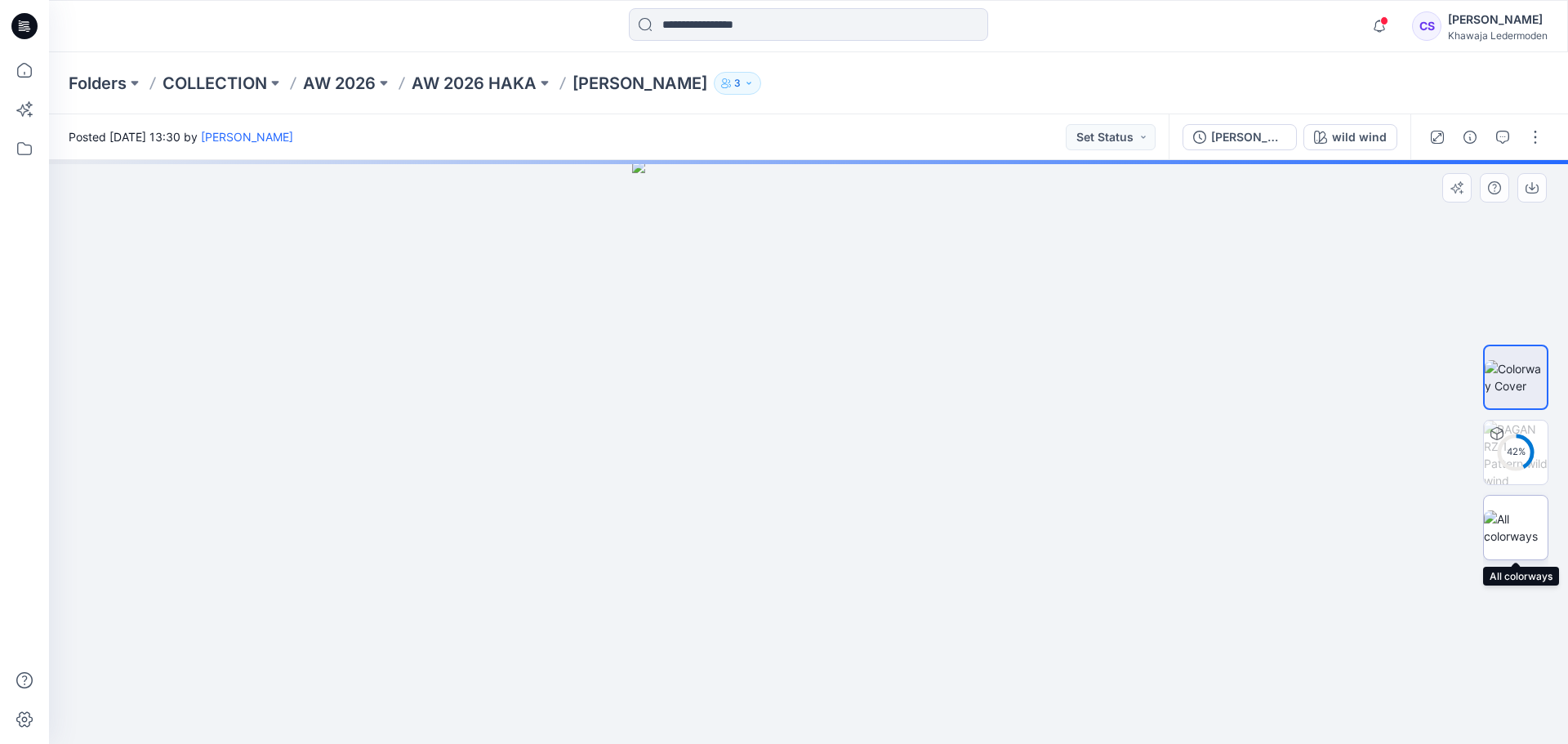
click at [1511, 519] on img at bounding box center [1516, 527] width 64 height 34
